Goal: Information Seeking & Learning: Find specific page/section

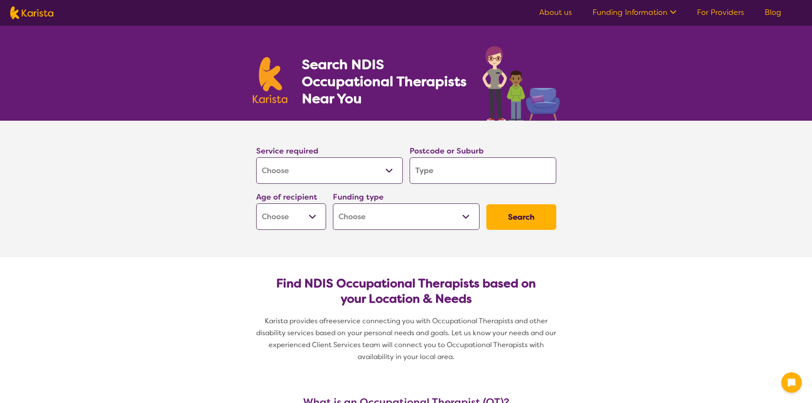
select select "[MEDICAL_DATA]"
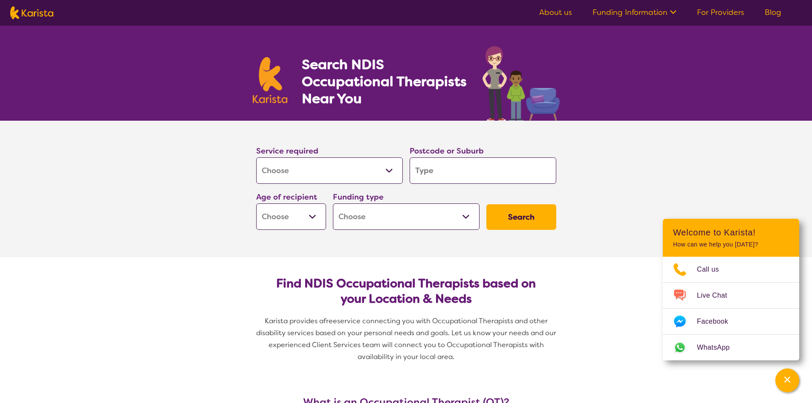
click at [443, 175] on input "search" at bounding box center [483, 170] width 147 height 26
type input "3"
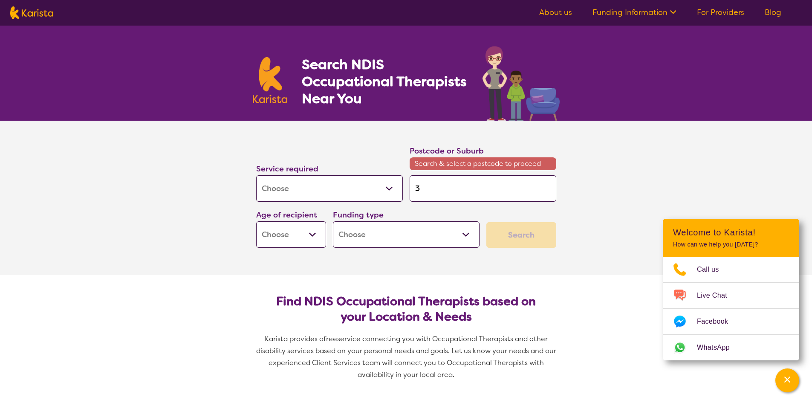
type input "37"
type input "373"
type input "3737"
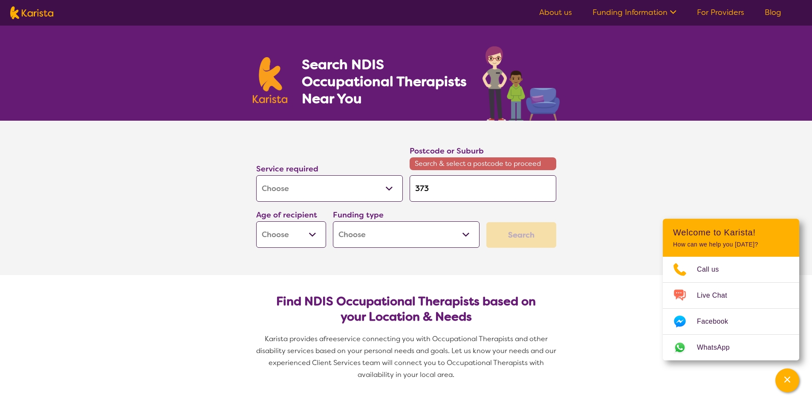
type input "3737"
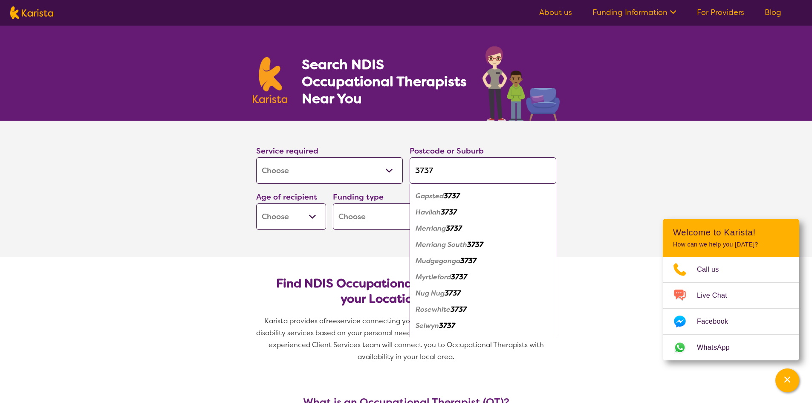
scroll to position [78, 0]
type input "3737"
click at [438, 266] on em "Myrtleford" at bounding box center [433, 262] width 35 height 9
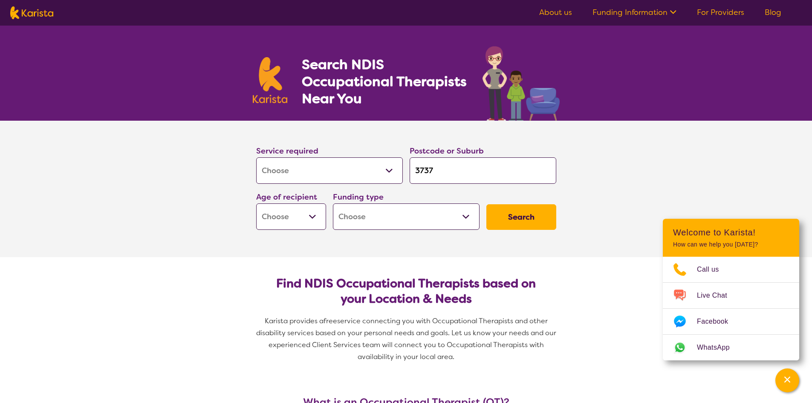
scroll to position [0, 0]
click at [537, 217] on button "Search" at bounding box center [521, 217] width 70 height 26
click at [315, 216] on select "Early Childhood - 0 to 9 Child - 10 to 11 Adolescent - 12 to 17 Adult - 18 to 6…" at bounding box center [291, 216] width 70 height 26
select select "AD"
click at [256, 203] on select "Early Childhood - 0 to 9 Child - 10 to 11 Adolescent - 12 to 17 Adult - 18 to 6…" at bounding box center [291, 216] width 70 height 26
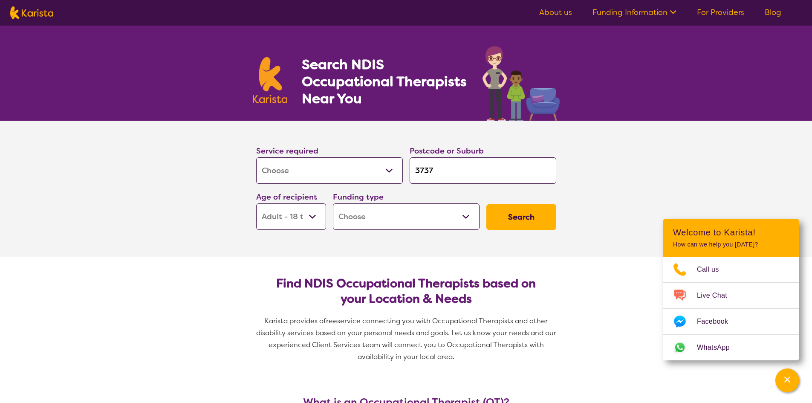
select select "AD"
click at [463, 215] on select "Home Care Package (HCP) National Disability Insurance Scheme (NDIS) I don't know" at bounding box center [406, 216] width 147 height 26
select select "i-don-t-know"
click at [333, 203] on select "Home Care Package (HCP) National Disability Insurance Scheme (NDIS) I don't know" at bounding box center [406, 216] width 147 height 26
select select "i-don-t-know"
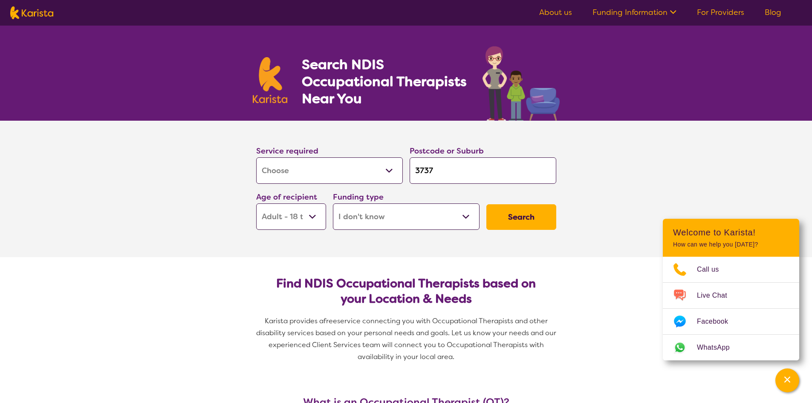
click at [515, 215] on button "Search" at bounding box center [521, 217] width 70 height 26
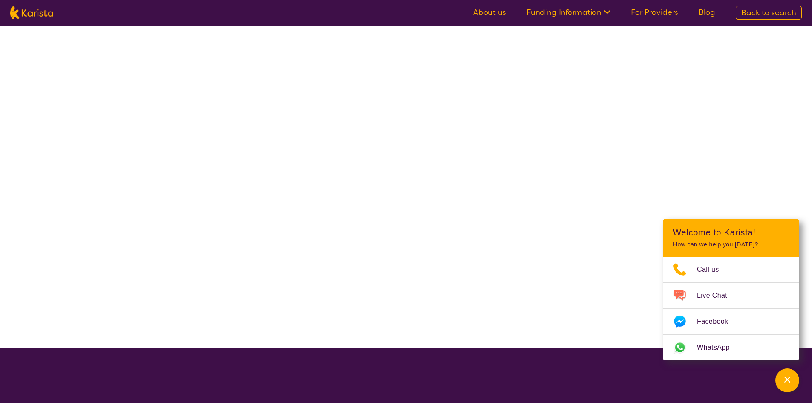
select select "[MEDICAL_DATA]"
select select "AD"
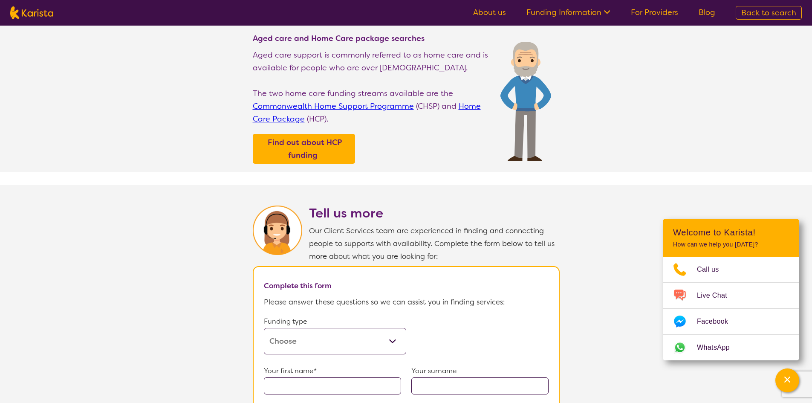
scroll to position [213, 0]
